Goal: Book appointment/travel/reservation

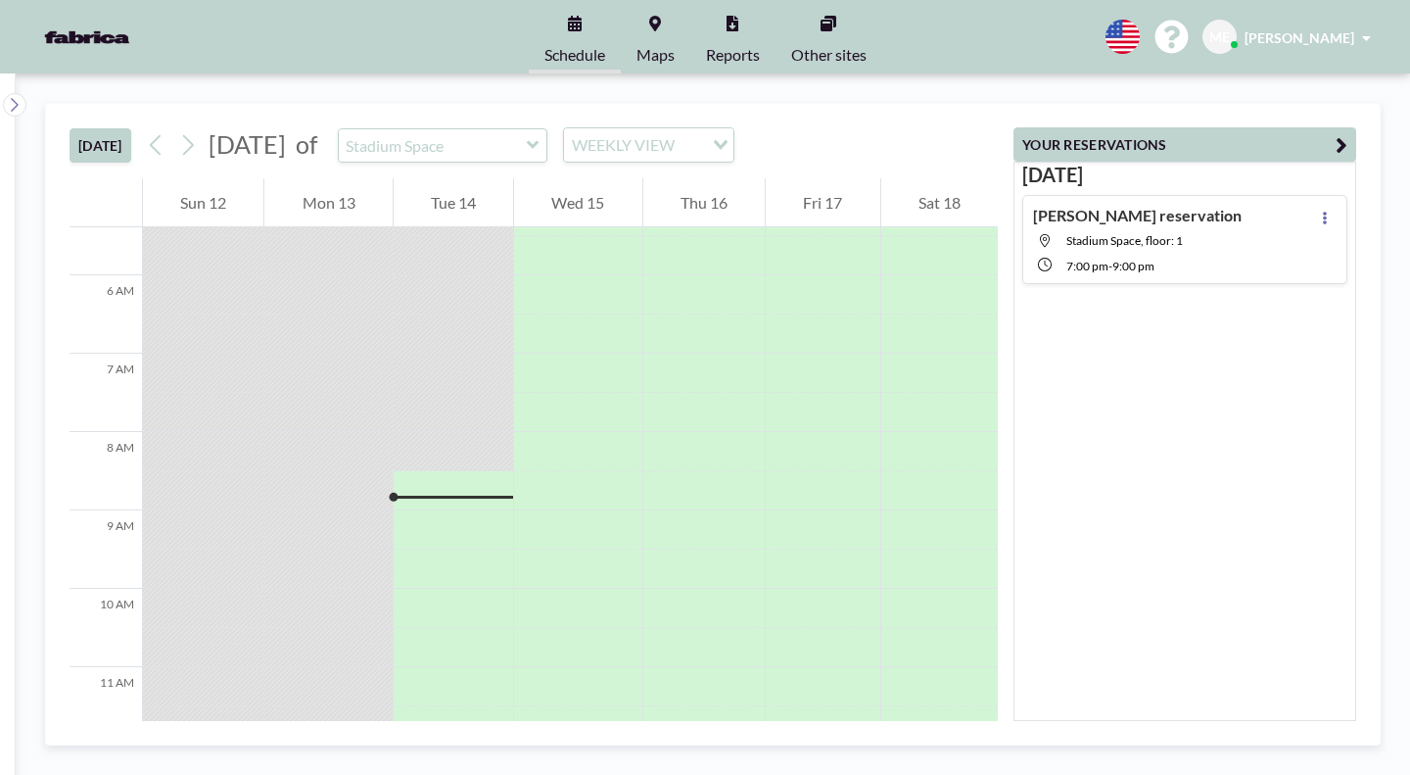
scroll to position [567, 0]
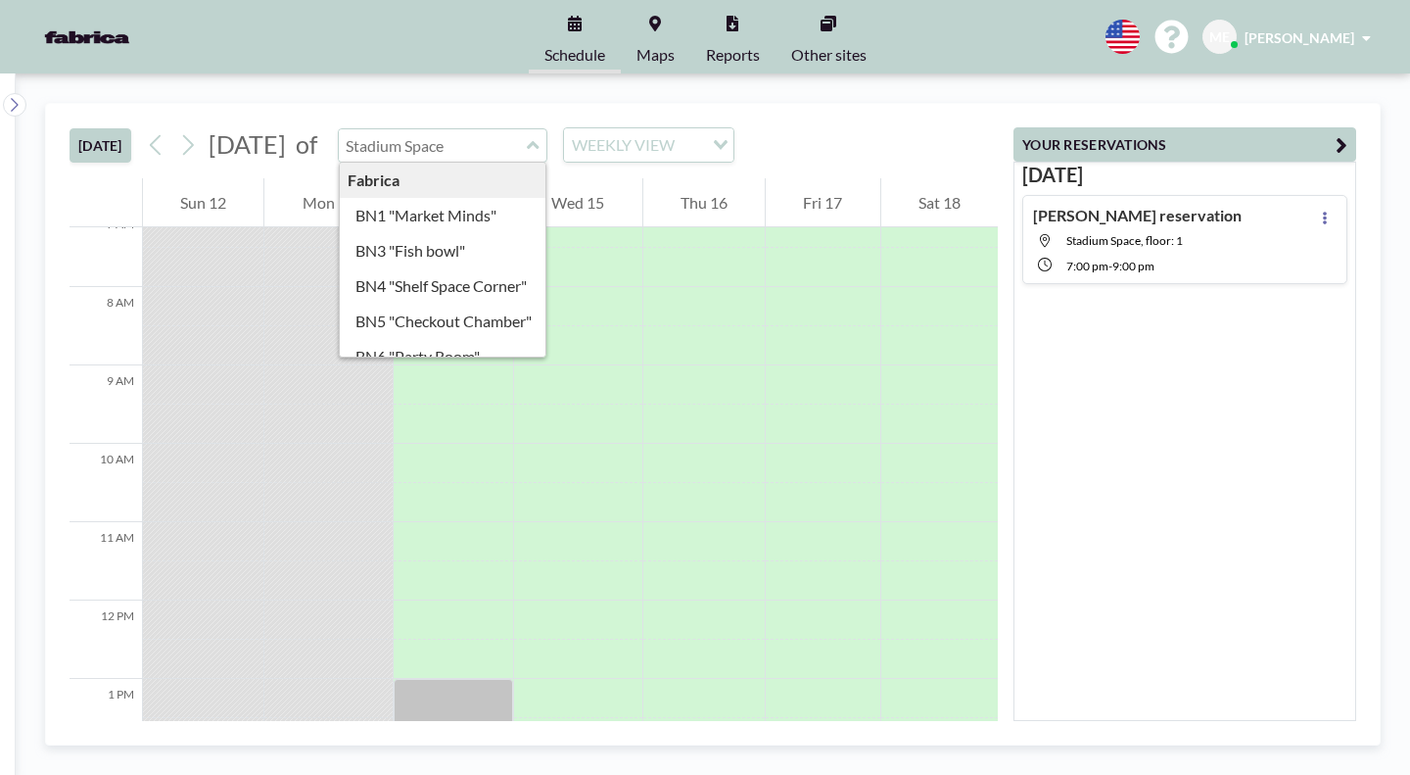
click at [475, 129] on input "text" at bounding box center [433, 145] width 188 height 32
type input "BN3 "Fish bowl""
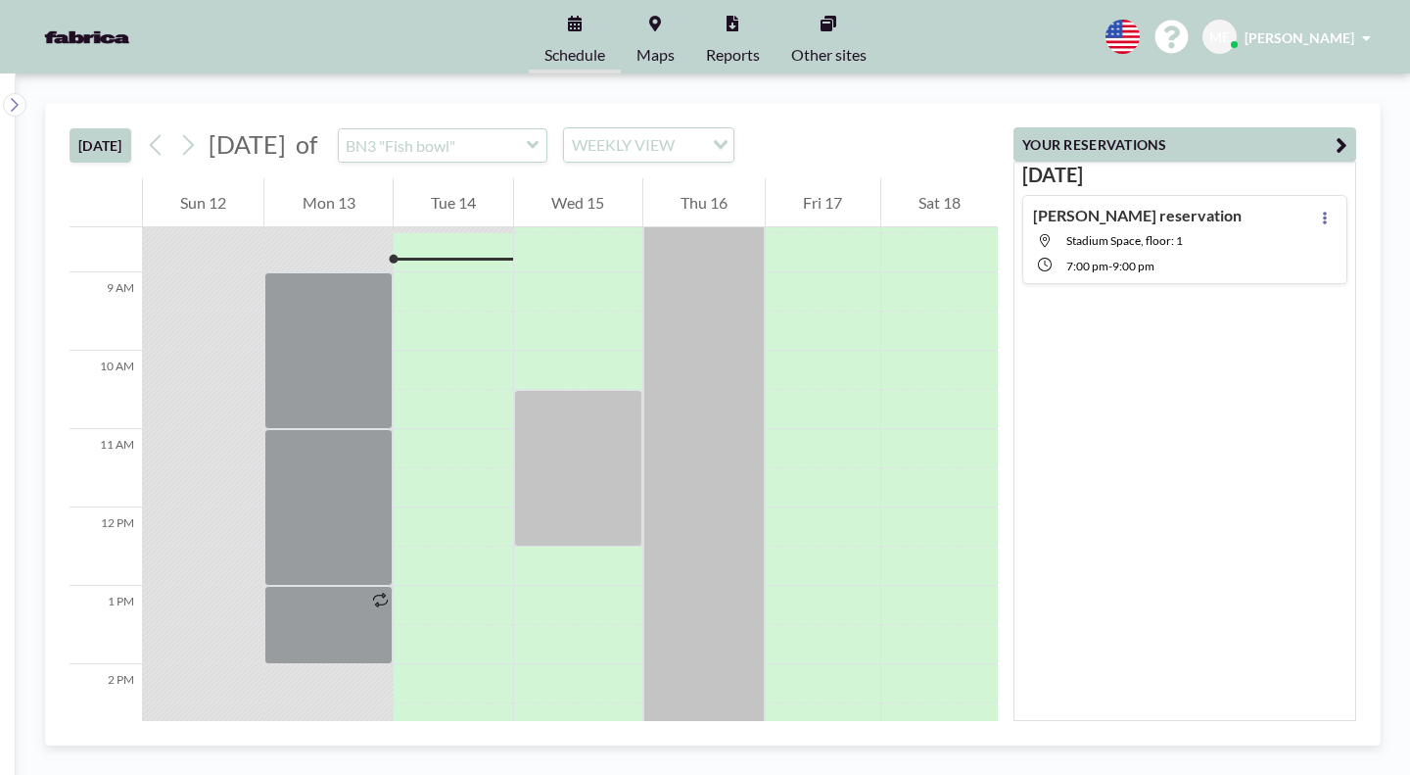
scroll to position [661, 0]
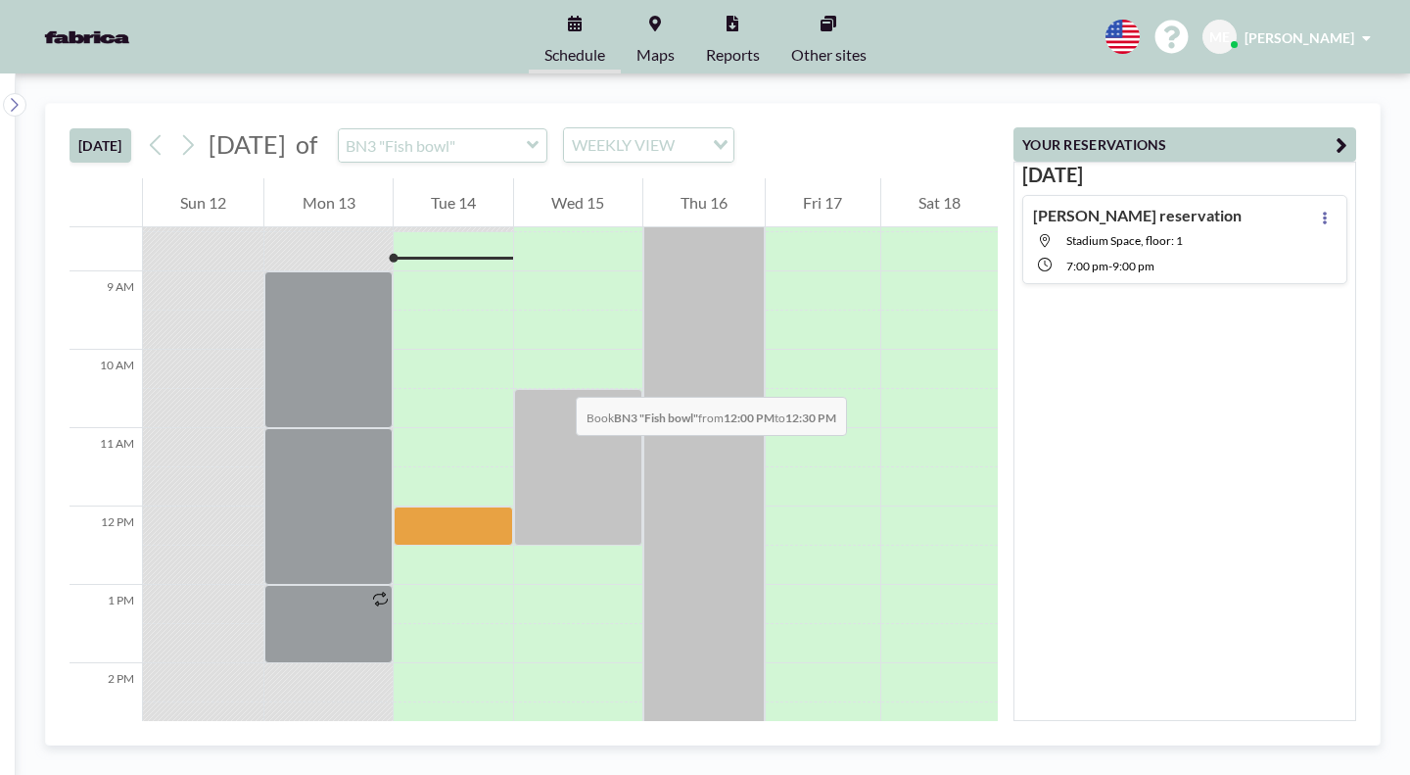
click at [448, 506] on div at bounding box center [453, 525] width 119 height 39
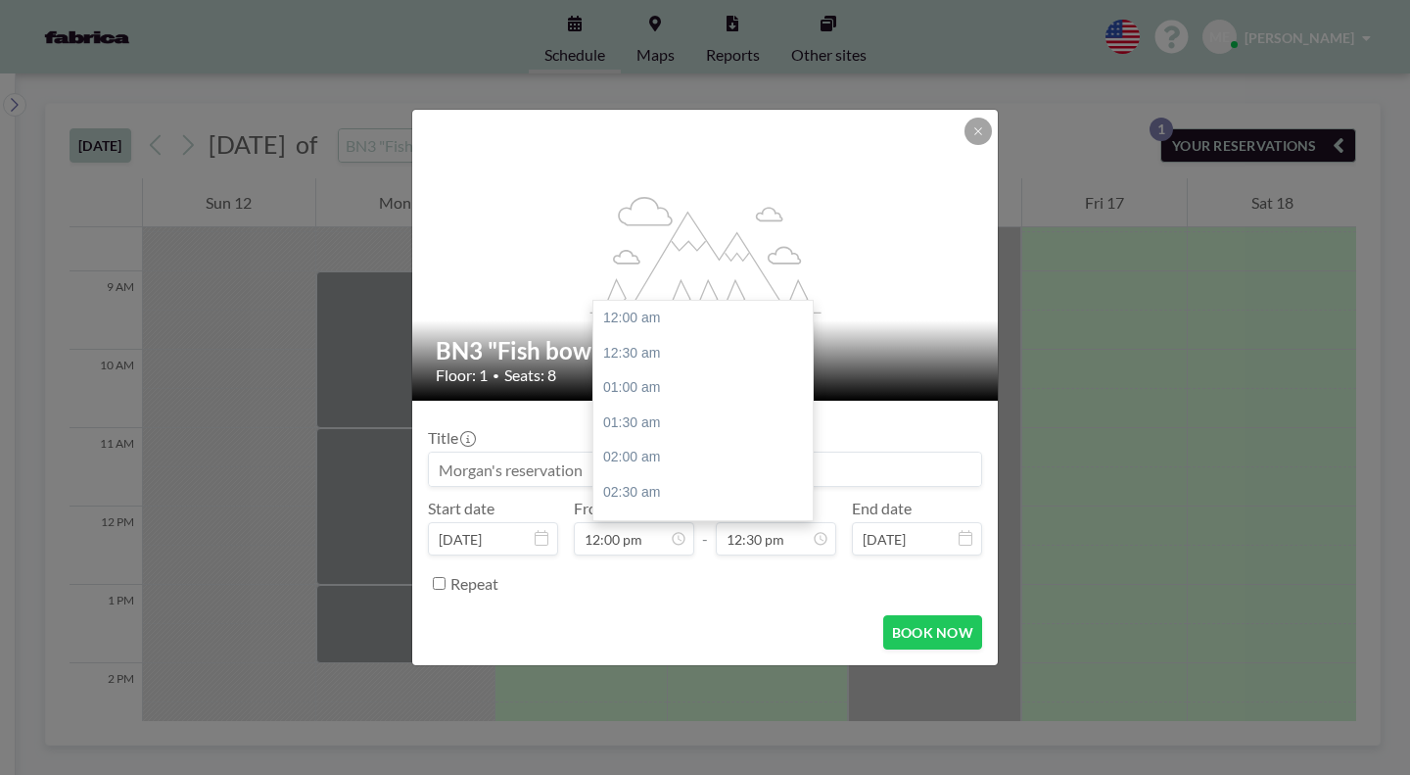
scroll to position [781, 0]
click at [768, 522] on input "12:30 pm" at bounding box center [776, 538] width 120 height 33
click at [756, 522] on input "12:30 pm" at bounding box center [776, 538] width 120 height 33
click at [630, 460] on div "01:30 pm" at bounding box center [707, 477] width 229 height 35
type input "01:30 pm"
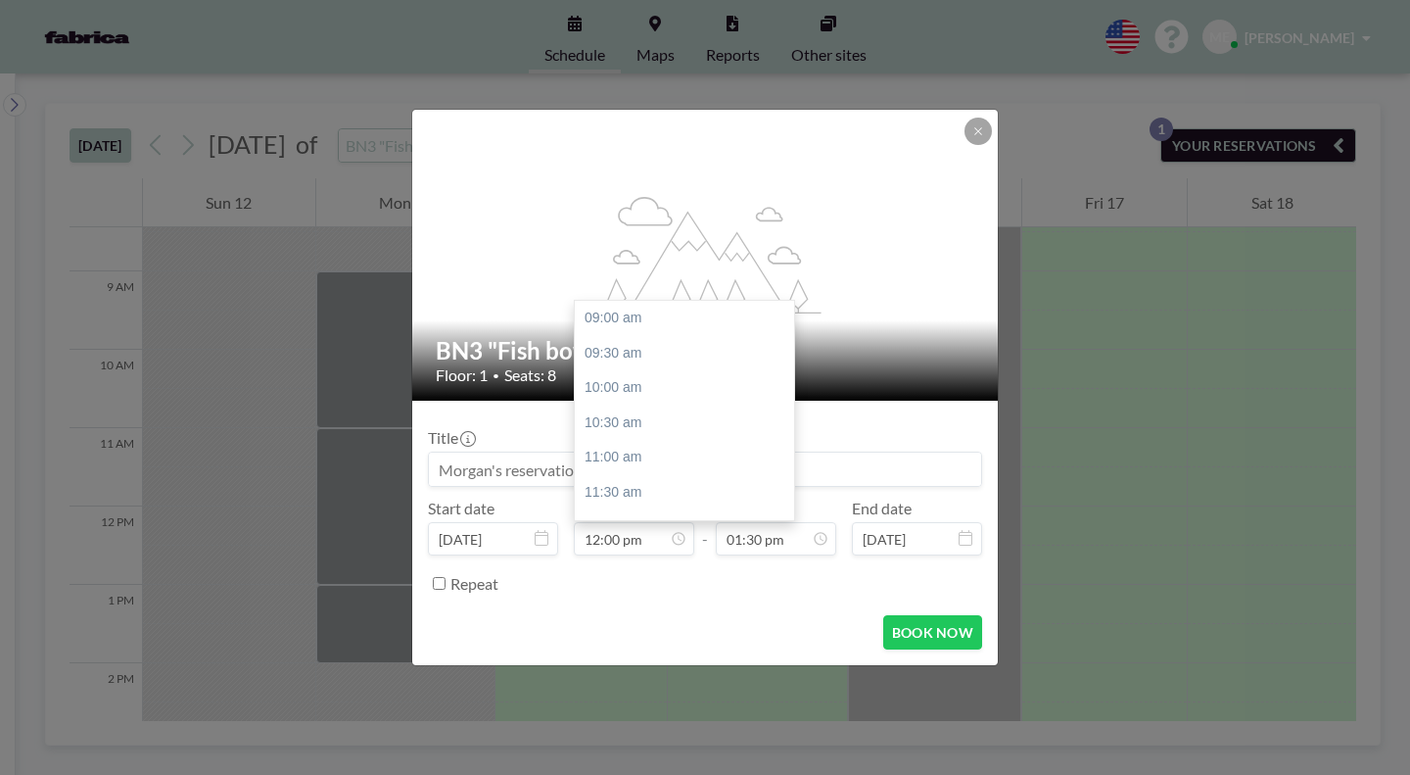
click at [640, 522] on input "12:00 pm" at bounding box center [634, 538] width 120 height 33
click at [640, 334] on div "11:30 am" at bounding box center [689, 351] width 229 height 35
type input "11:30 am"
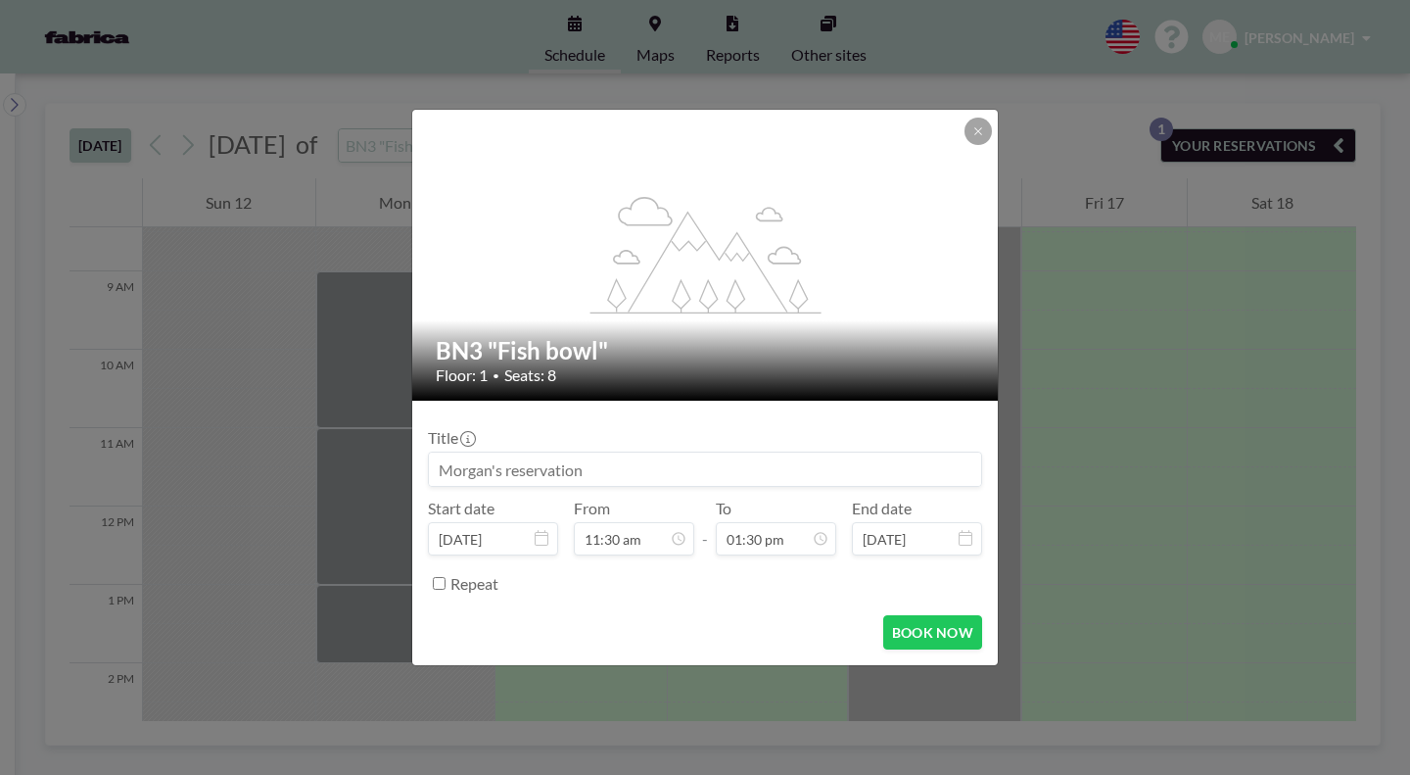
click at [886, 615] on button "BOOK NOW" at bounding box center [932, 632] width 99 height 34
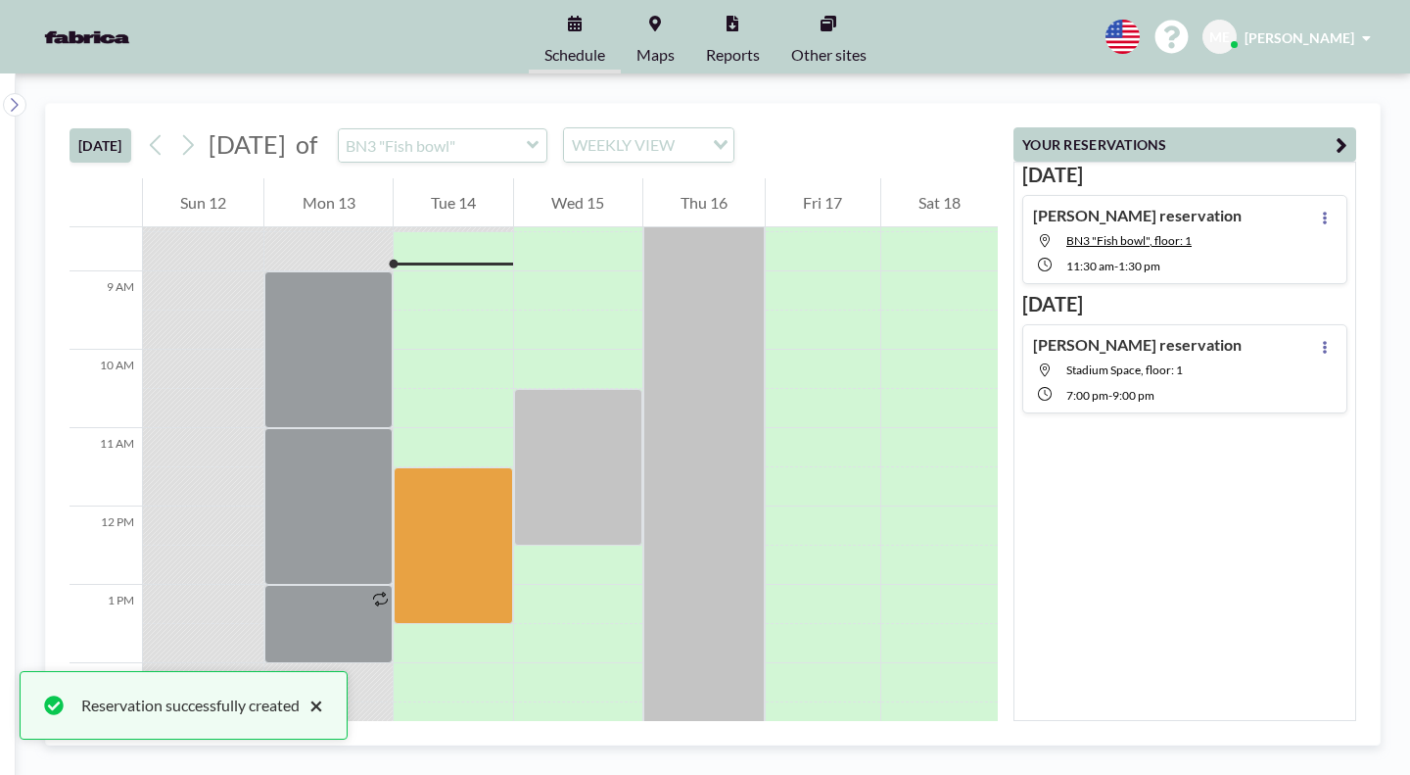
click at [300, 714] on button "×" at bounding box center [312, 705] width 24 height 24
